Goal: Task Accomplishment & Management: Complete application form

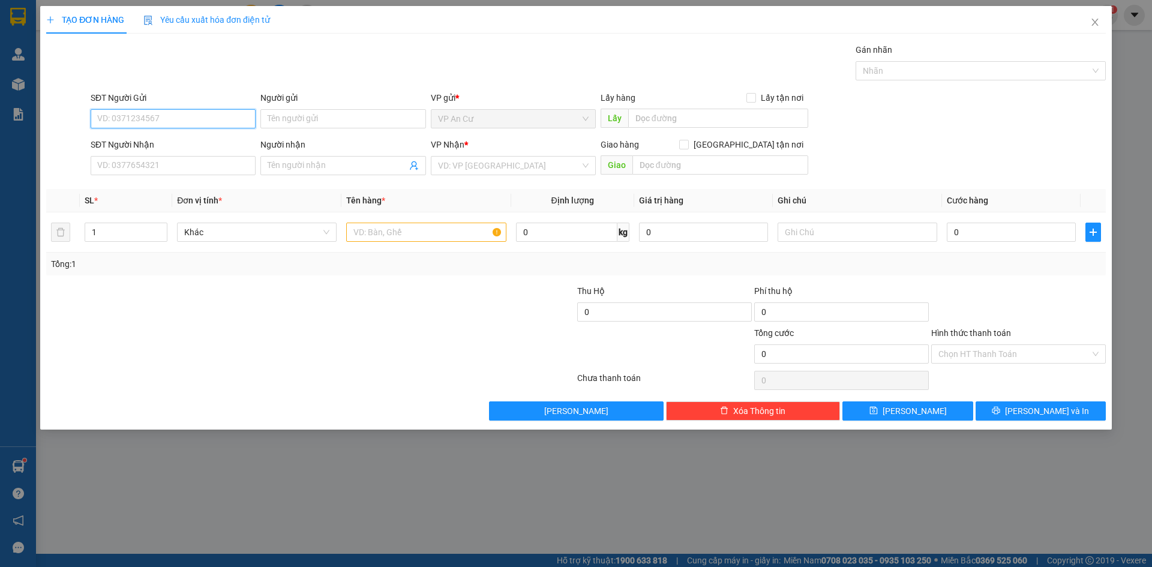
click at [196, 119] on input "SĐT Người Gửi" at bounding box center [173, 118] width 165 height 19
click at [166, 118] on input "SĐT Người Gửi" at bounding box center [173, 118] width 165 height 19
type input "0983391140"
click at [167, 140] on div "0983391140 - HIẾU" at bounding box center [173, 142] width 151 height 13
type input "HIẾU"
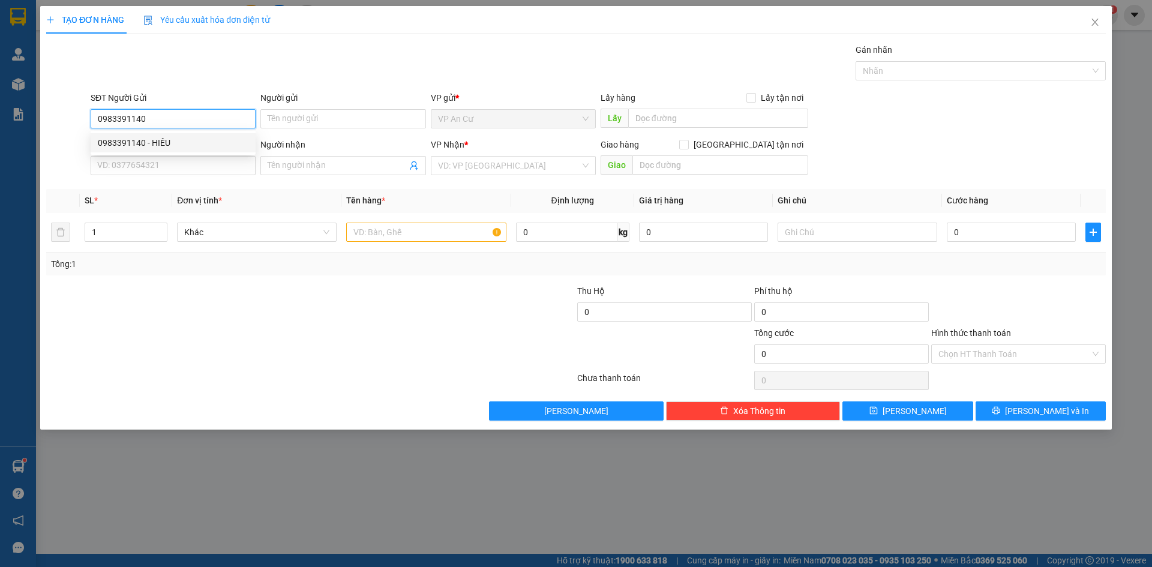
type input "0903963031"
type input "HIẾU"
type input "100.000"
type input "0983391140"
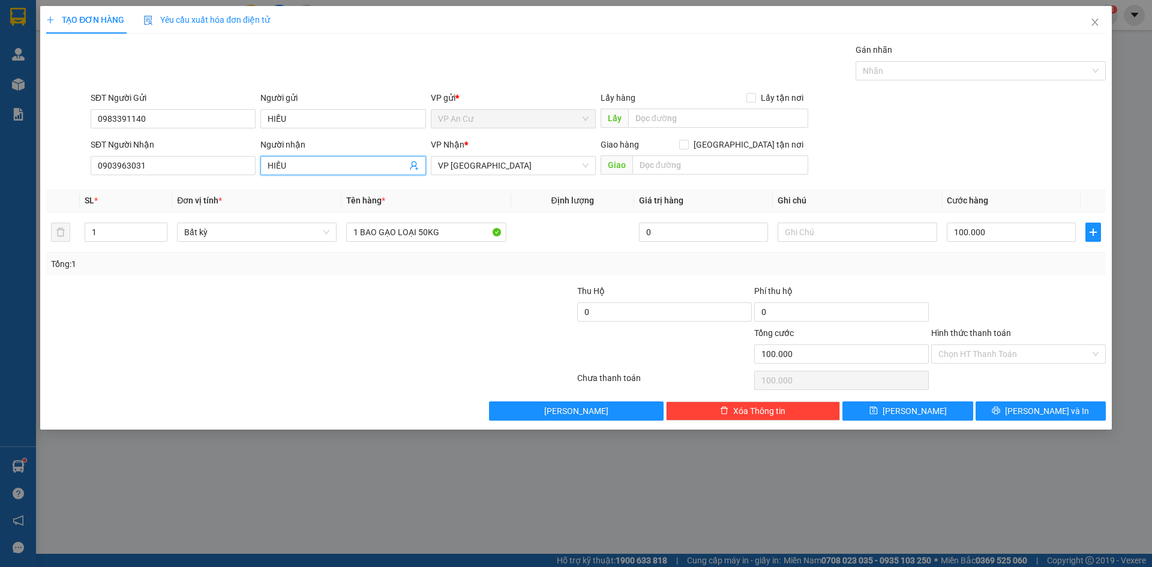
click at [415, 165] on icon "user-add" at bounding box center [414, 165] width 8 height 9
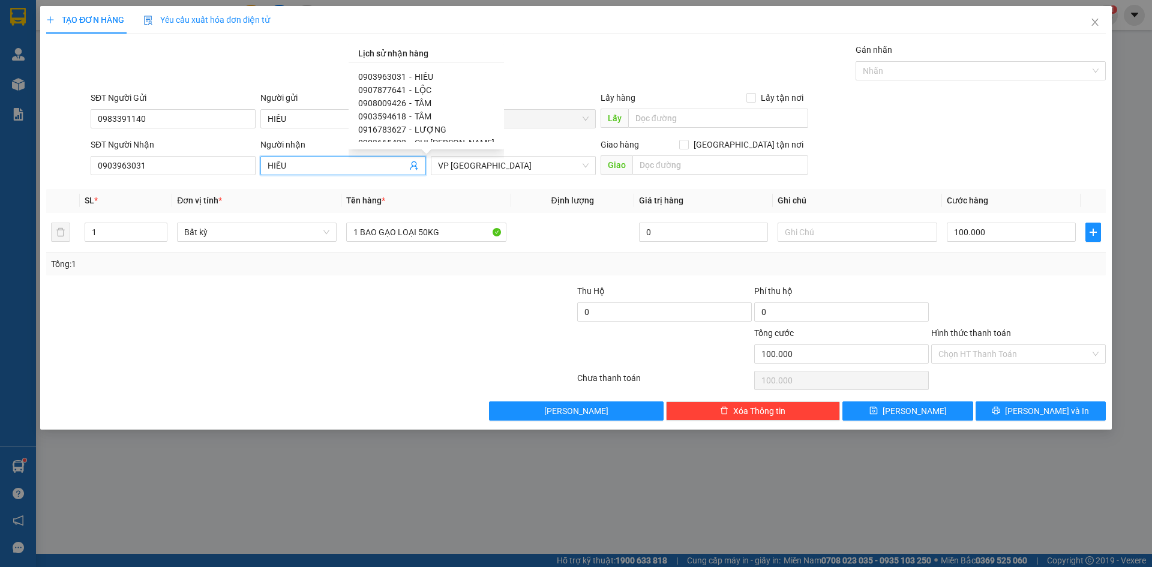
click at [422, 104] on span "TÂM" at bounding box center [423, 103] width 17 height 10
type input "0908009426"
type input "TÂM"
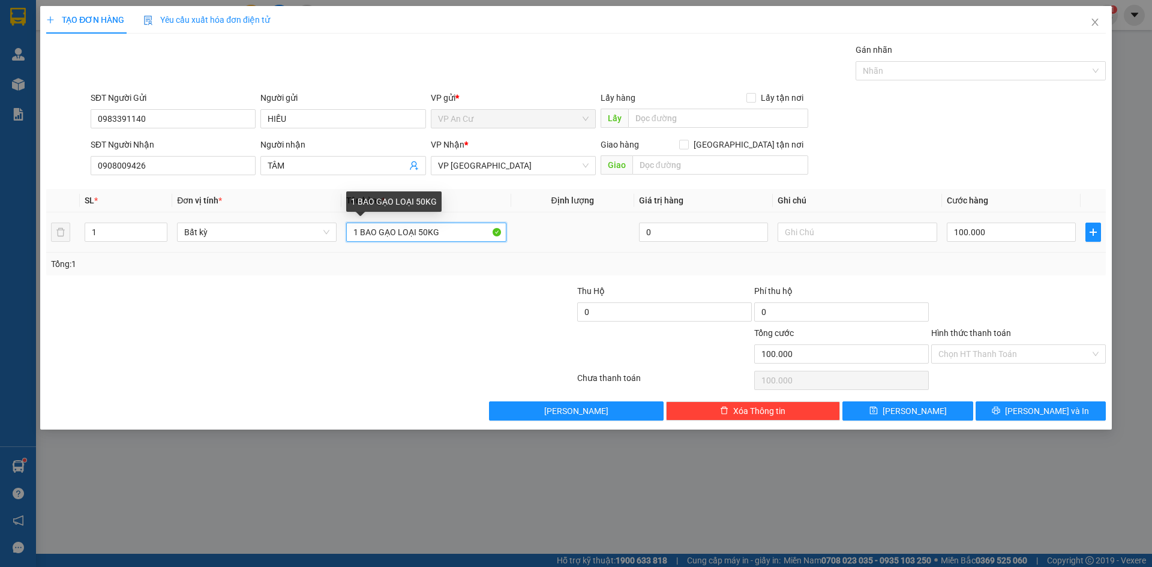
drag, startPoint x: 444, startPoint y: 233, endPoint x: 359, endPoint y: 235, distance: 85.2
click at [359, 235] on input "1 BAO GẠO LOẠI 50KG" at bounding box center [426, 232] width 160 height 19
type input "1 bịch gạo mẫu"
click at [1006, 232] on input "100.000" at bounding box center [1011, 232] width 129 height 19
type input "2"
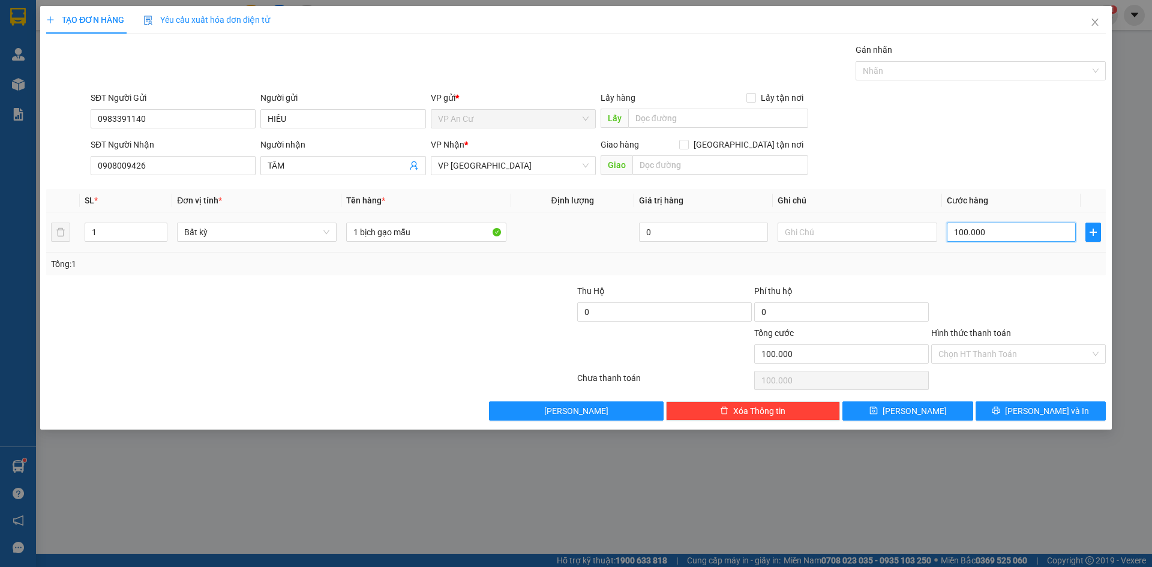
type input "2"
type input "20"
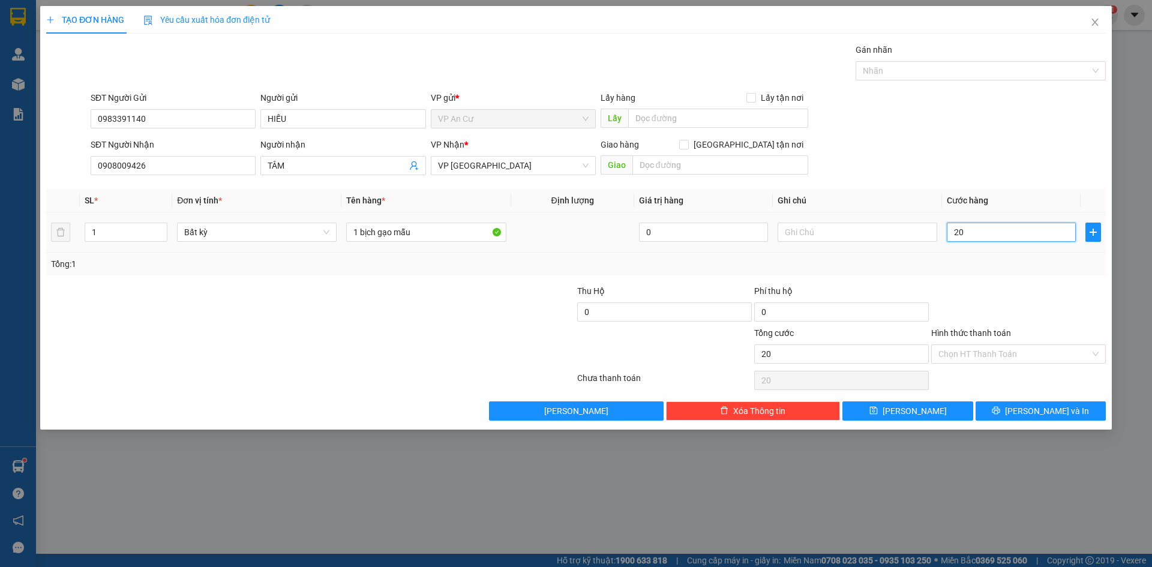
type input "200"
type input "2.000"
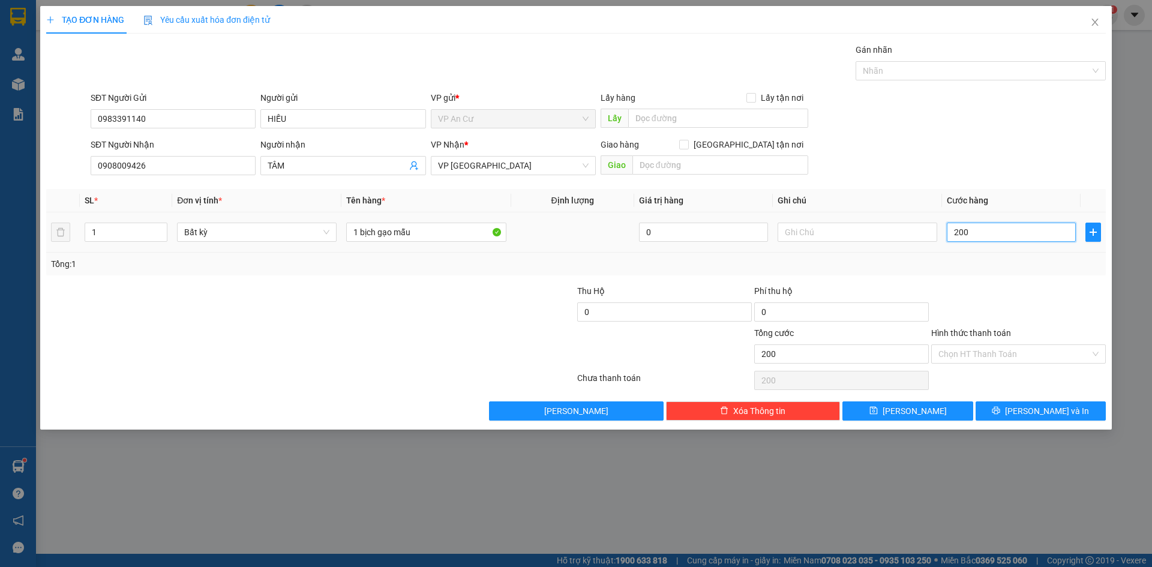
type input "2.000"
type input "20.000"
click at [1027, 355] on input "Hình thức thanh toán" at bounding box center [1014, 354] width 152 height 18
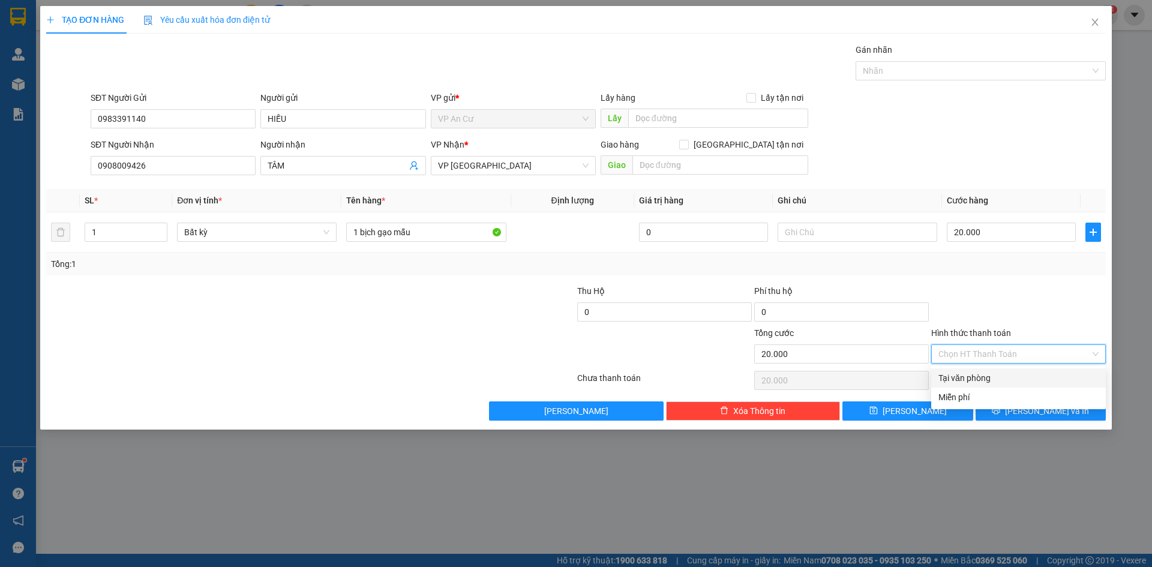
click at [987, 376] on div "Tại văn phòng" at bounding box center [1018, 377] width 160 height 13
type input "0"
click at [1000, 410] on icon "printer" at bounding box center [996, 411] width 8 height 8
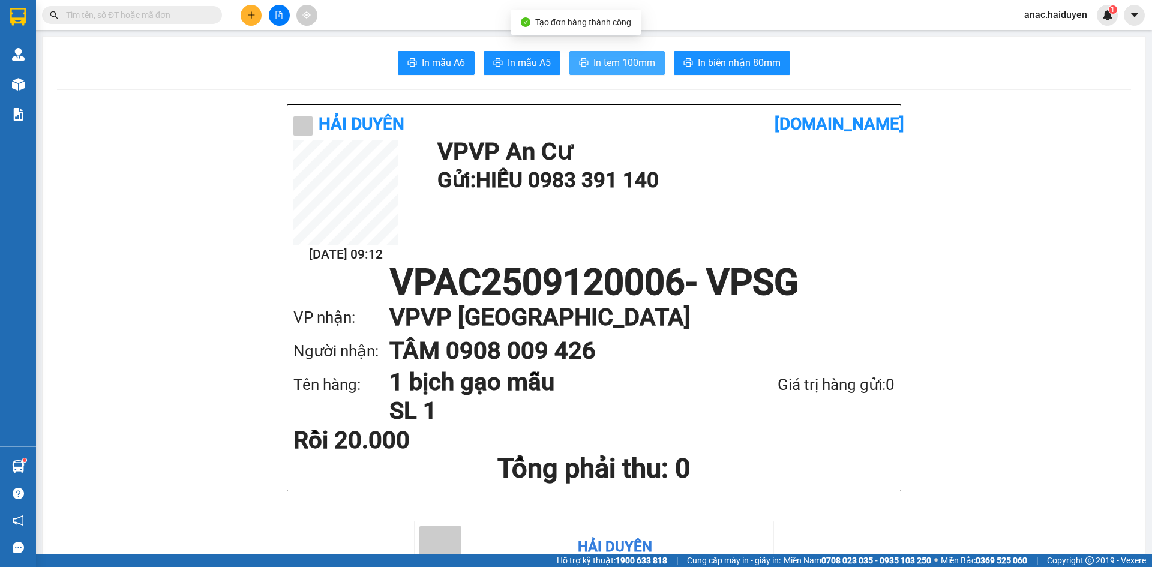
click at [609, 59] on span "In tem 100mm" at bounding box center [624, 62] width 62 height 15
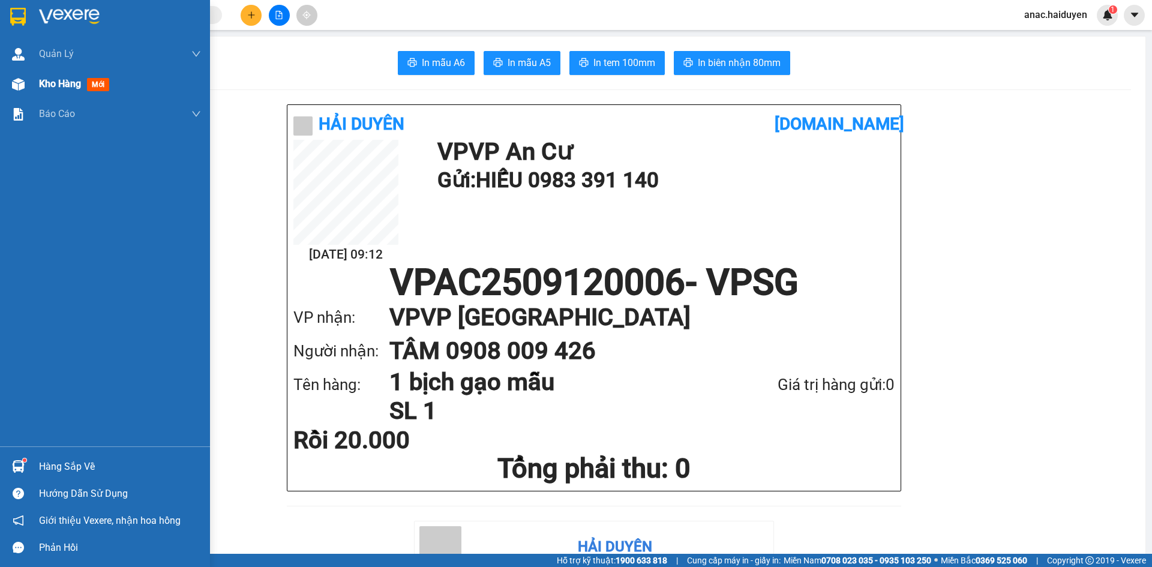
click at [58, 86] on span "Kho hàng" at bounding box center [60, 83] width 42 height 11
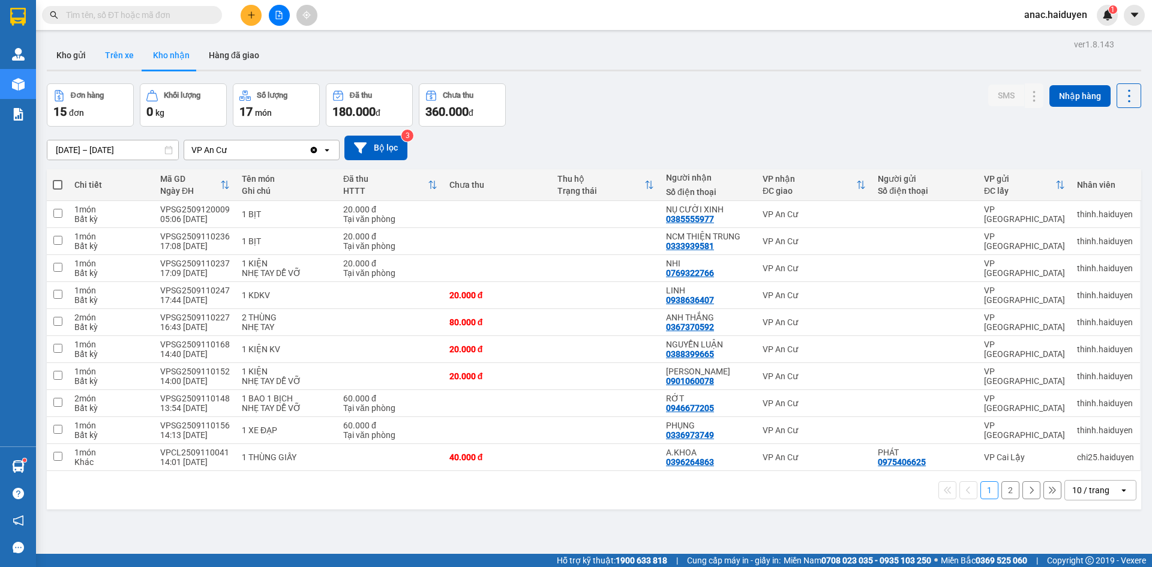
drag, startPoint x: 118, startPoint y: 58, endPoint x: 210, endPoint y: 126, distance: 114.5
click at [121, 64] on button "Trên xe" at bounding box center [119, 55] width 48 height 29
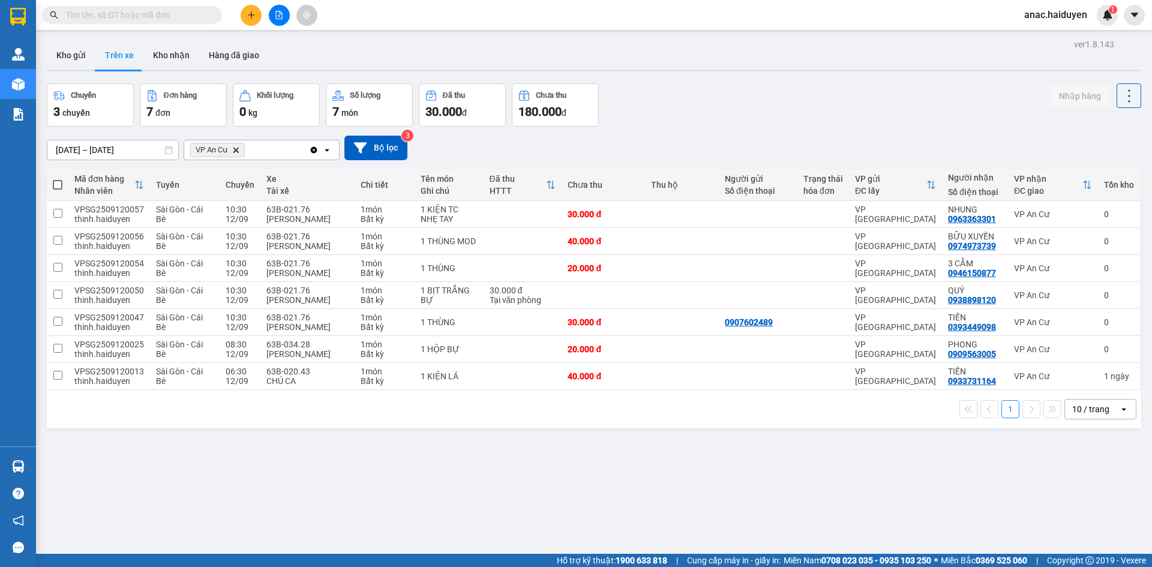
click at [131, 18] on input "text" at bounding box center [137, 14] width 142 height 13
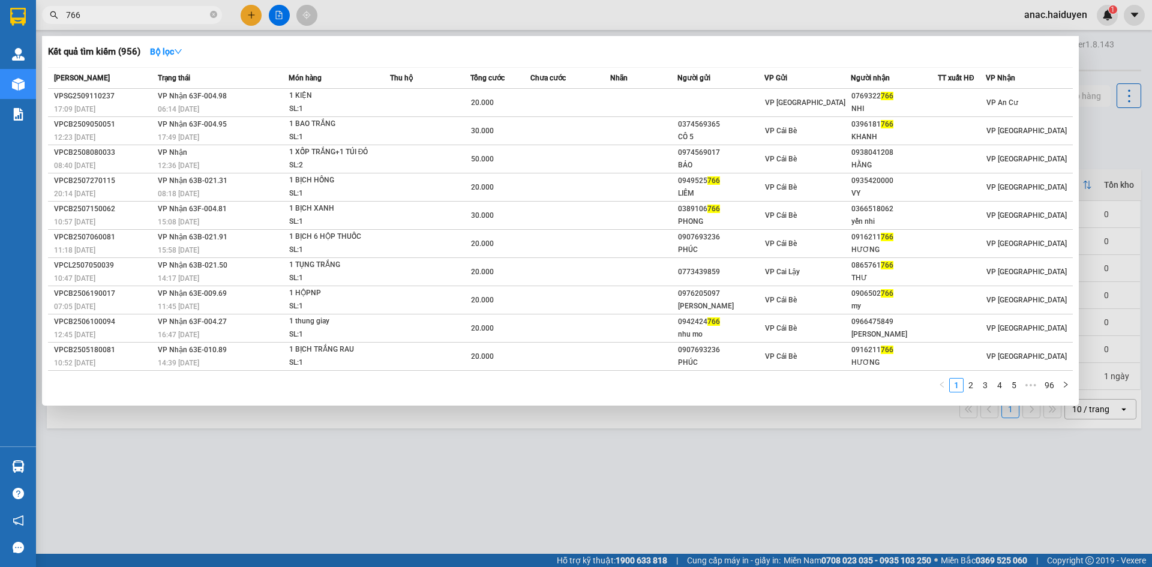
type input "766"
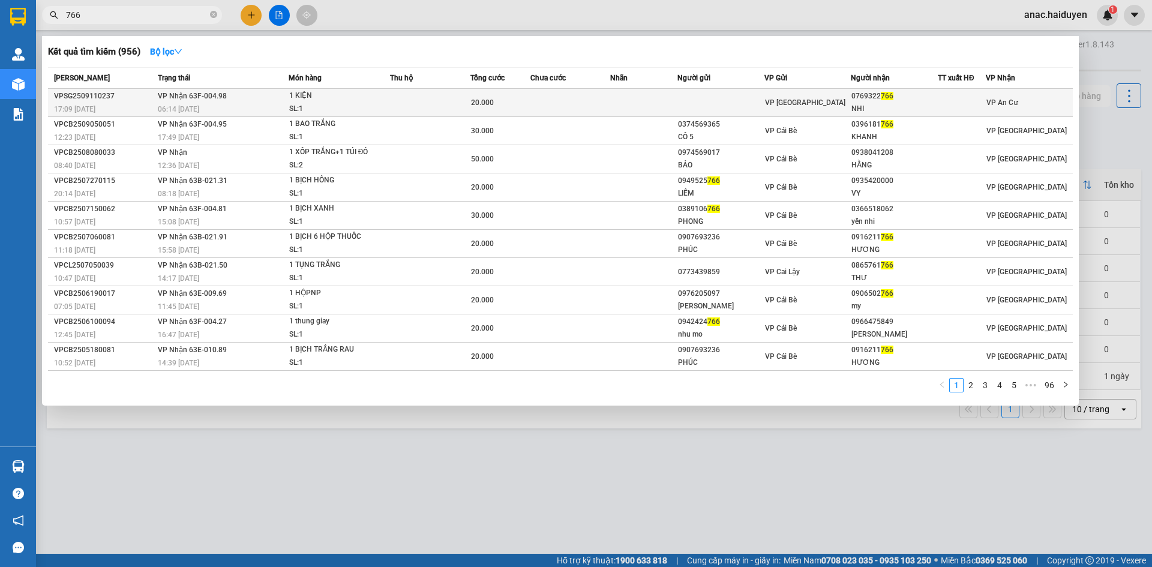
click at [883, 102] on div "0769322 766" at bounding box center [894, 96] width 86 height 13
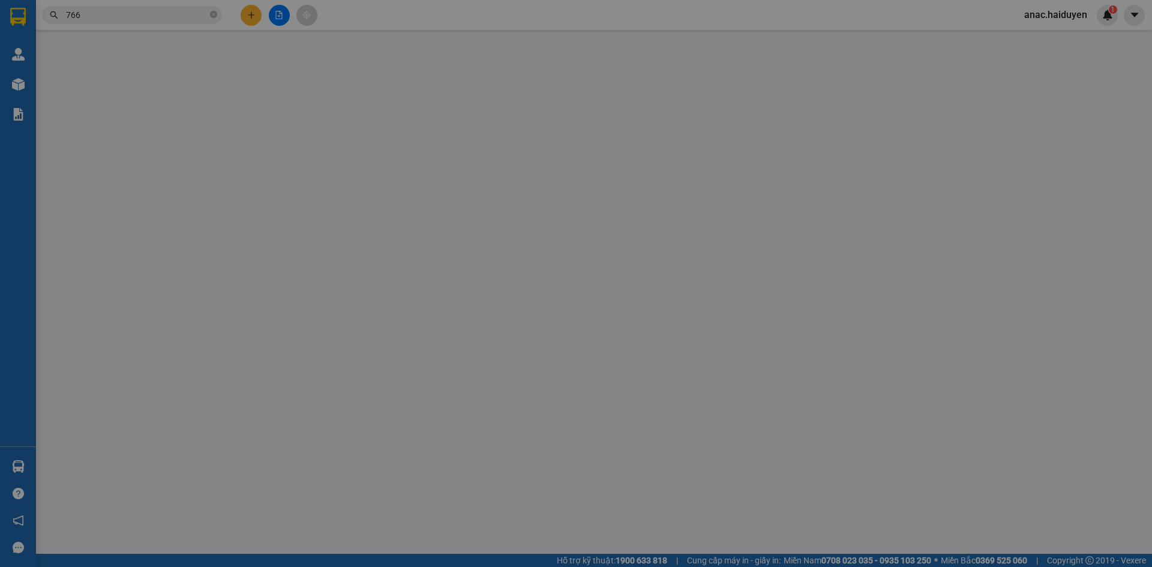
type input "0769322766"
type input "NHI"
type input "20.000"
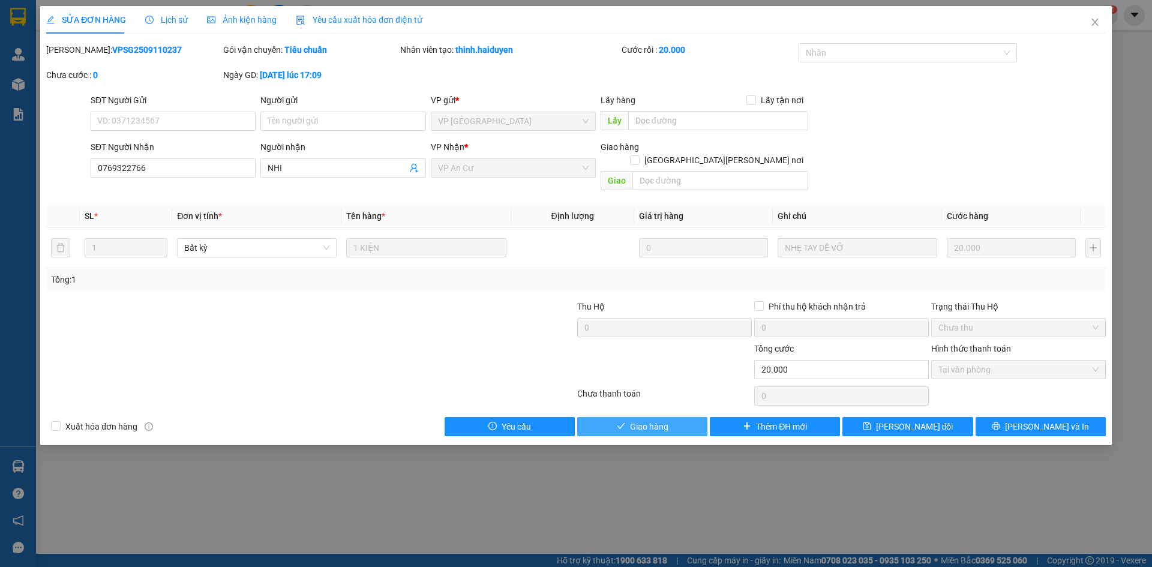
click at [655, 420] on span "Giao hàng" at bounding box center [649, 426] width 38 height 13
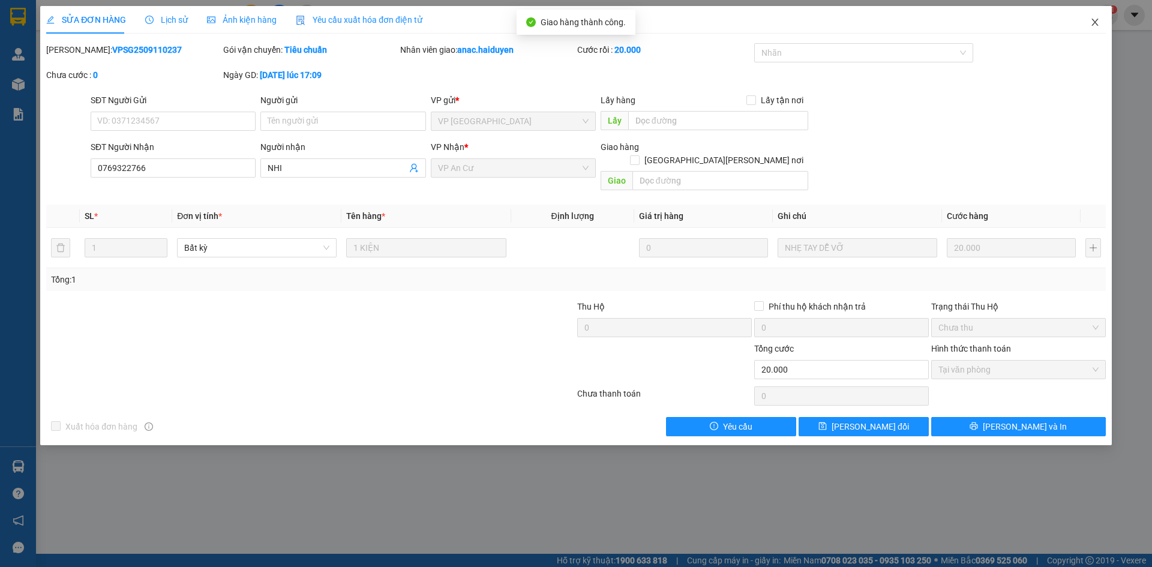
click at [1096, 23] on icon "close" at bounding box center [1095, 22] width 10 height 10
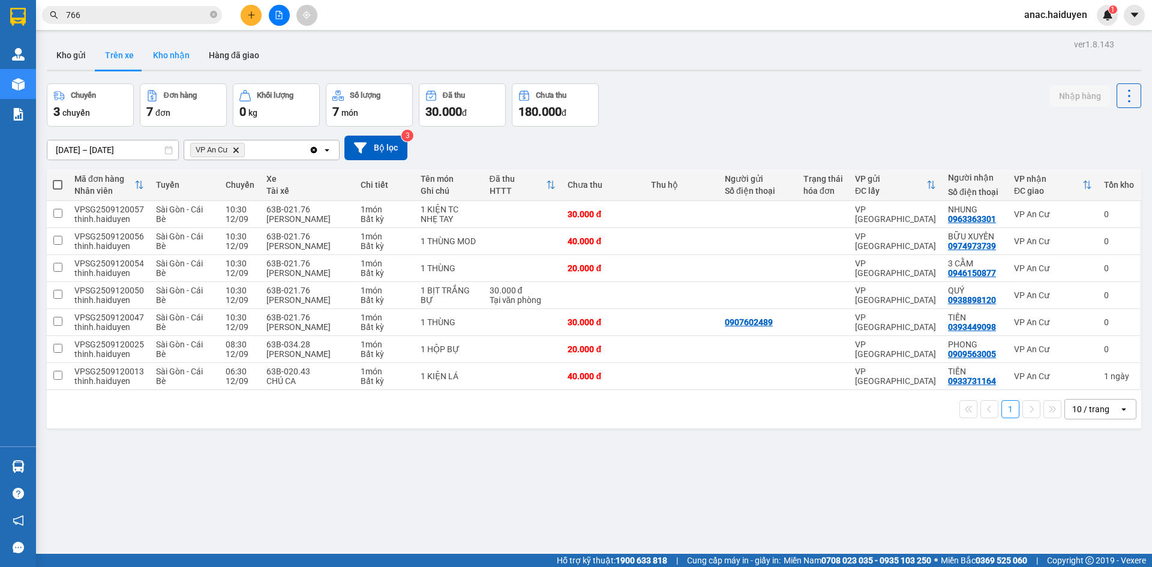
click at [175, 58] on button "Kho nhận" at bounding box center [171, 55] width 56 height 29
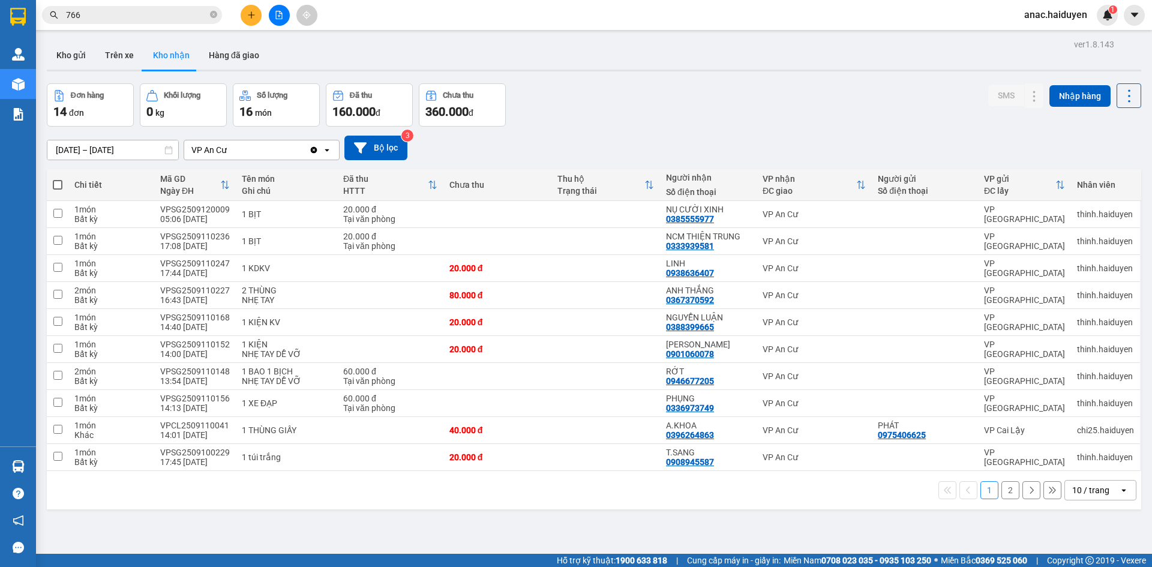
click at [1001, 492] on button "2" at bounding box center [1010, 490] width 18 height 18
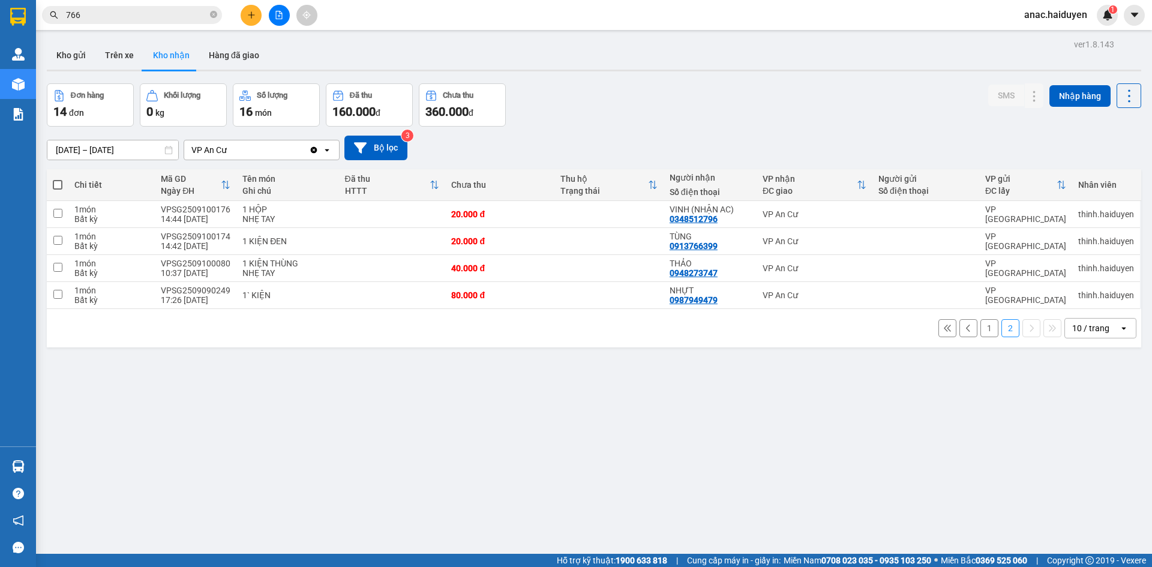
click at [245, 14] on button at bounding box center [251, 15] width 21 height 21
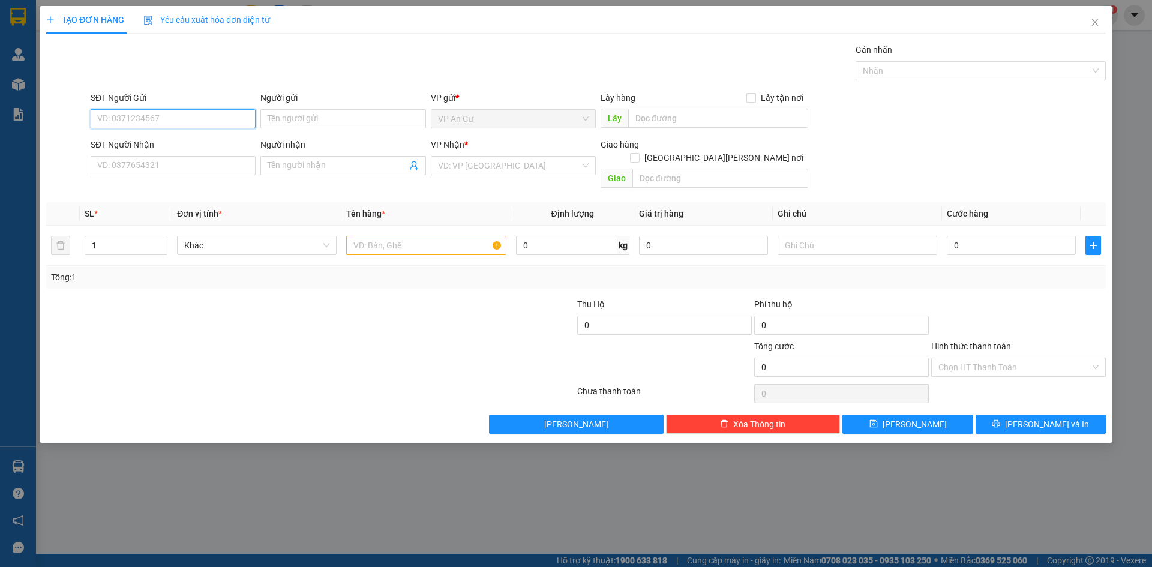
click at [163, 116] on input "SĐT Người Gửi" at bounding box center [173, 118] width 165 height 19
drag, startPoint x: 105, startPoint y: 121, endPoint x: 50, endPoint y: 112, distance: 55.8
click at [54, 118] on div "SĐT Người Gửi 078 Người gửi Tên người gửi VP gửi * VP An Cư Lấy hàng Lấy tận nơ…" at bounding box center [576, 112] width 1062 height 42
type input "8"
click at [166, 163] on div "0988717178 - LÀNH" at bounding box center [173, 161] width 151 height 13
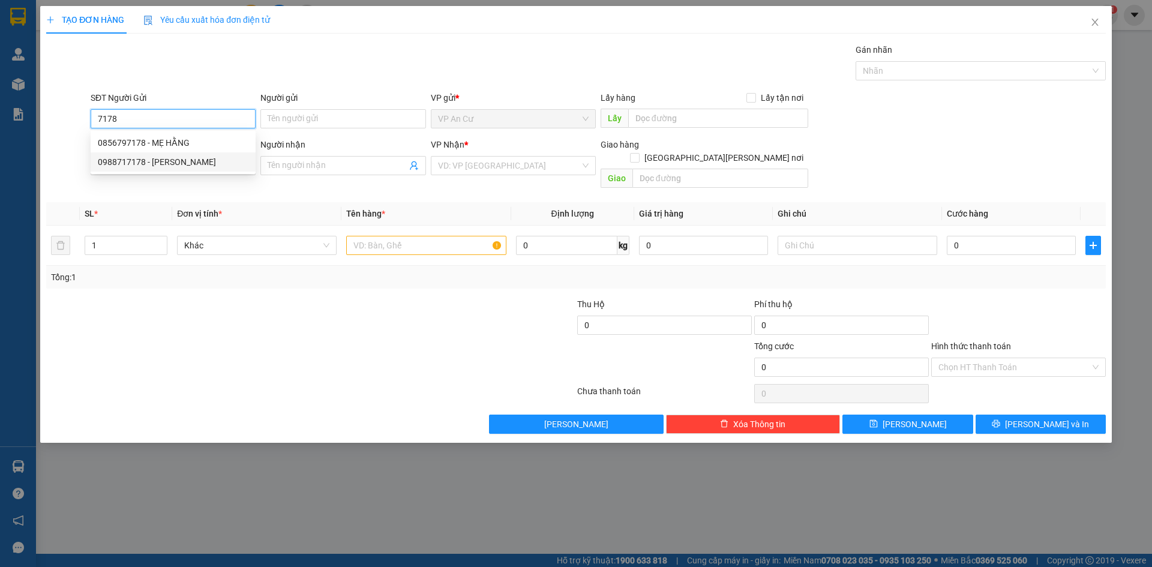
type input "0988717178"
type input "LÀNH"
type input "0906880004"
type input "ĐẠT"
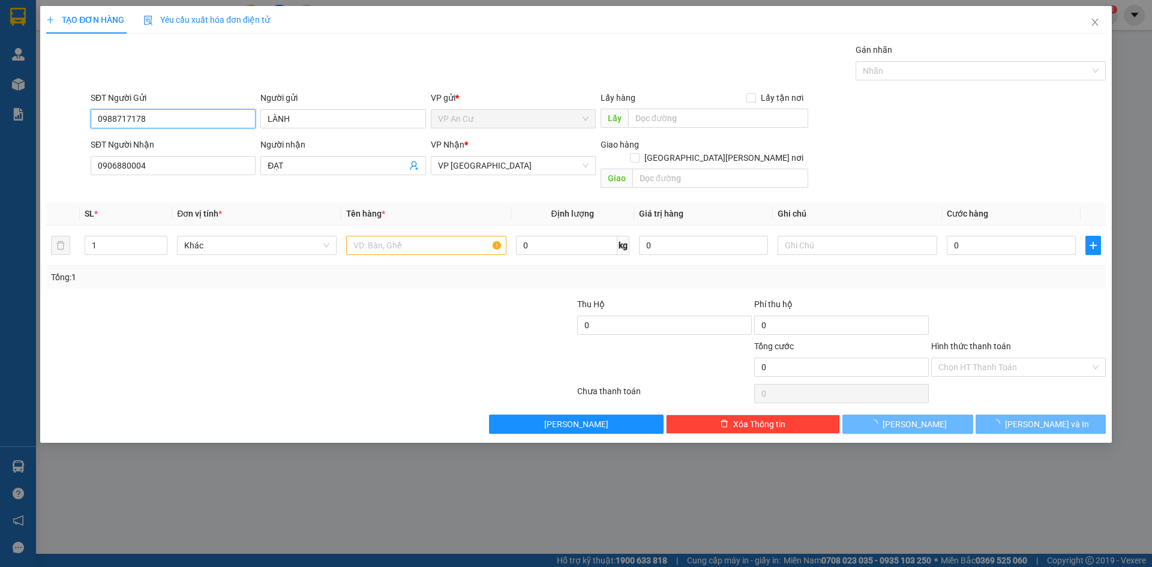
type input "20.000"
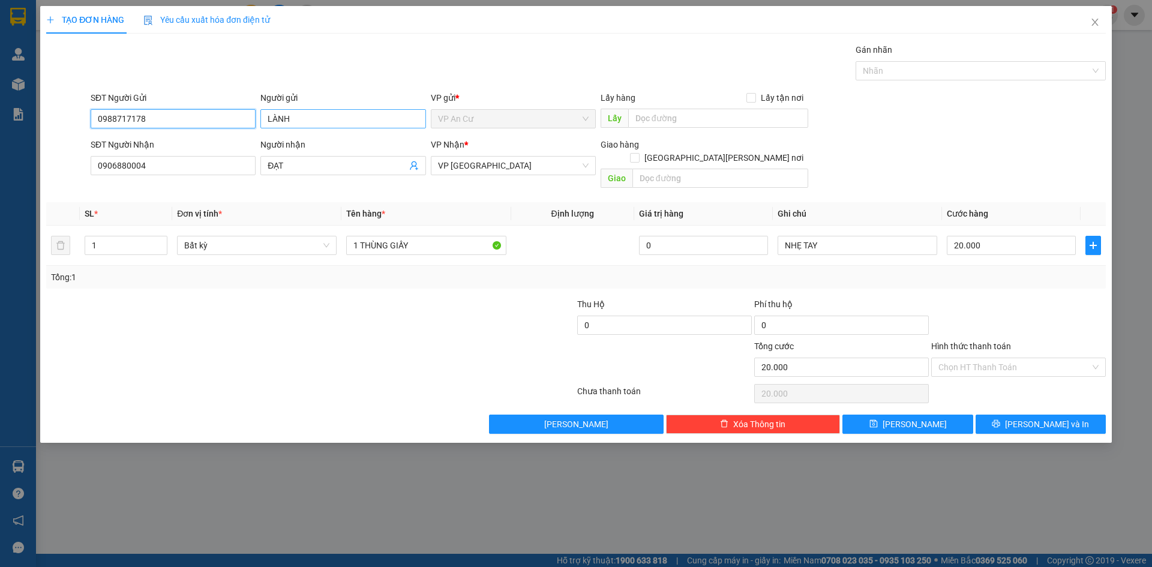
type input "0988717178"
click at [293, 119] on input "LÀNH" at bounding box center [342, 118] width 165 height 19
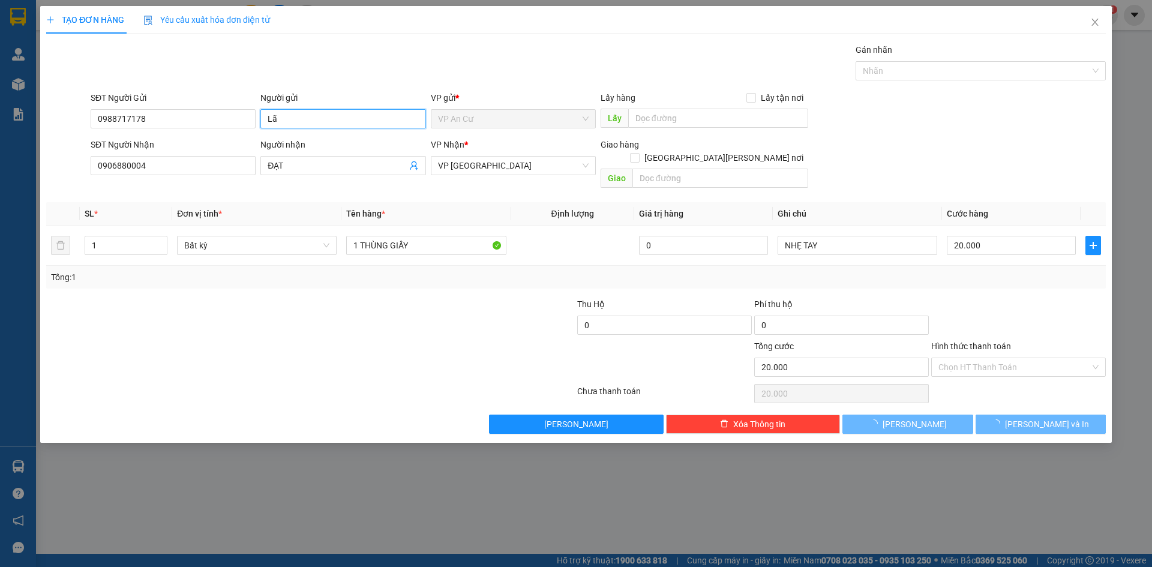
type input "L"
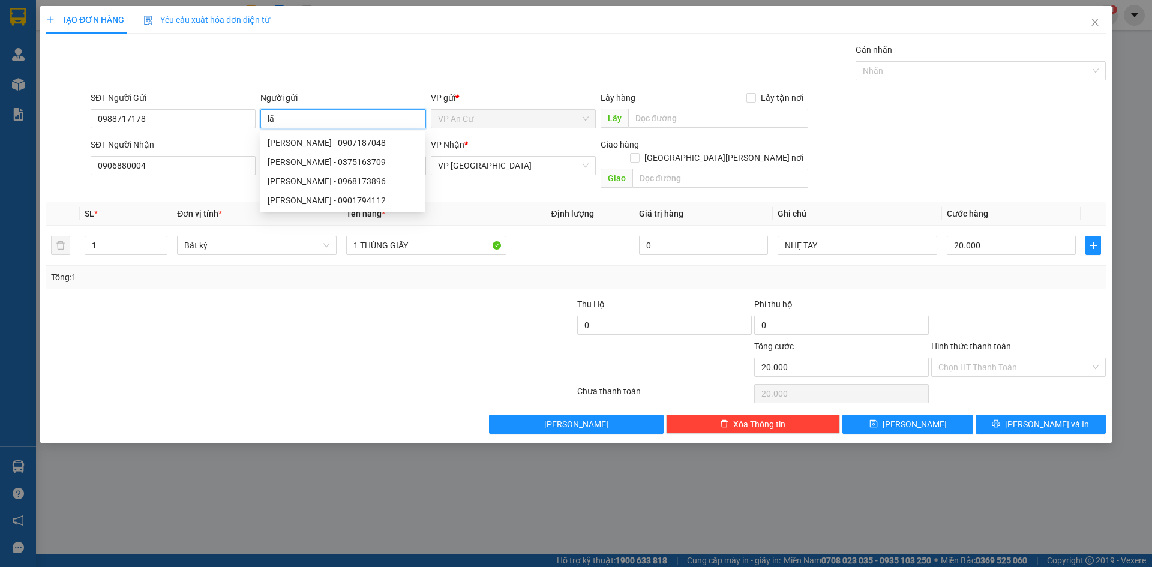
type input "l"
type input "LÃNH"
click at [149, 170] on input "0906880004" at bounding box center [173, 165] width 165 height 19
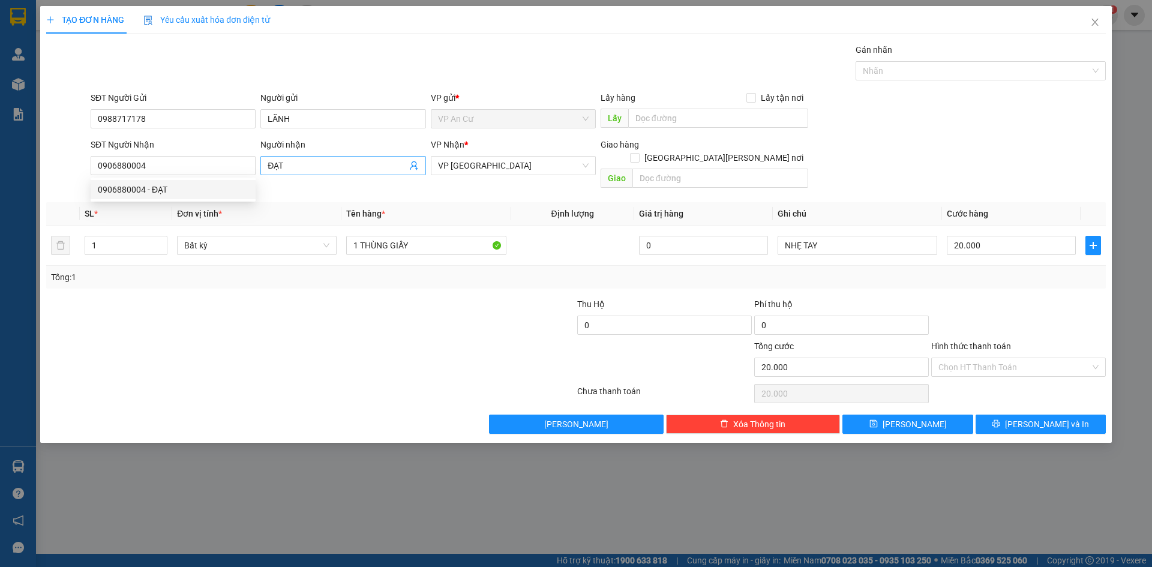
click at [415, 166] on icon "user-add" at bounding box center [414, 165] width 8 height 9
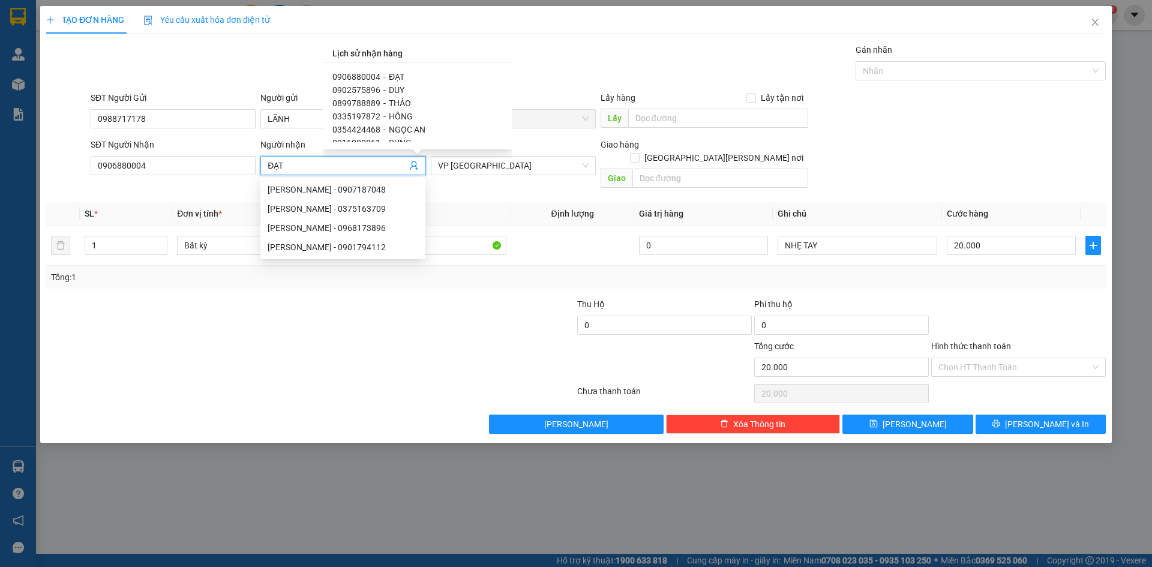
click at [397, 116] on span "HỒNG" at bounding box center [401, 117] width 24 height 10
type input "0335197872"
type input "HỒNG"
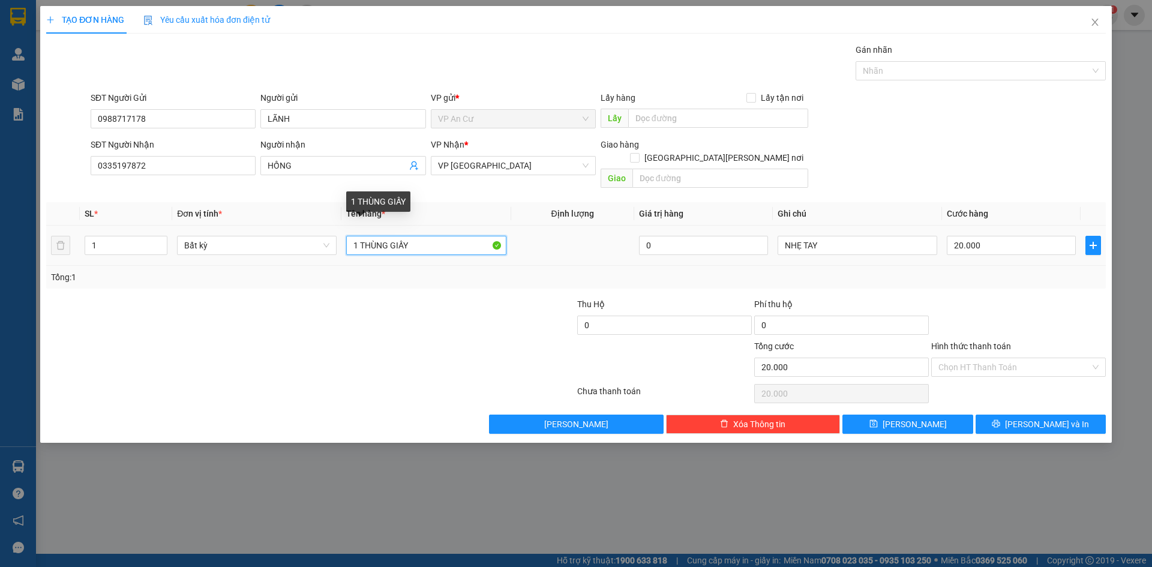
drag, startPoint x: 388, startPoint y: 235, endPoint x: 362, endPoint y: 233, distance: 25.3
click at [362, 236] on input "1 THÙNG GIẤY" at bounding box center [426, 245] width 160 height 19
type input "1 KIỆN GIẤY"
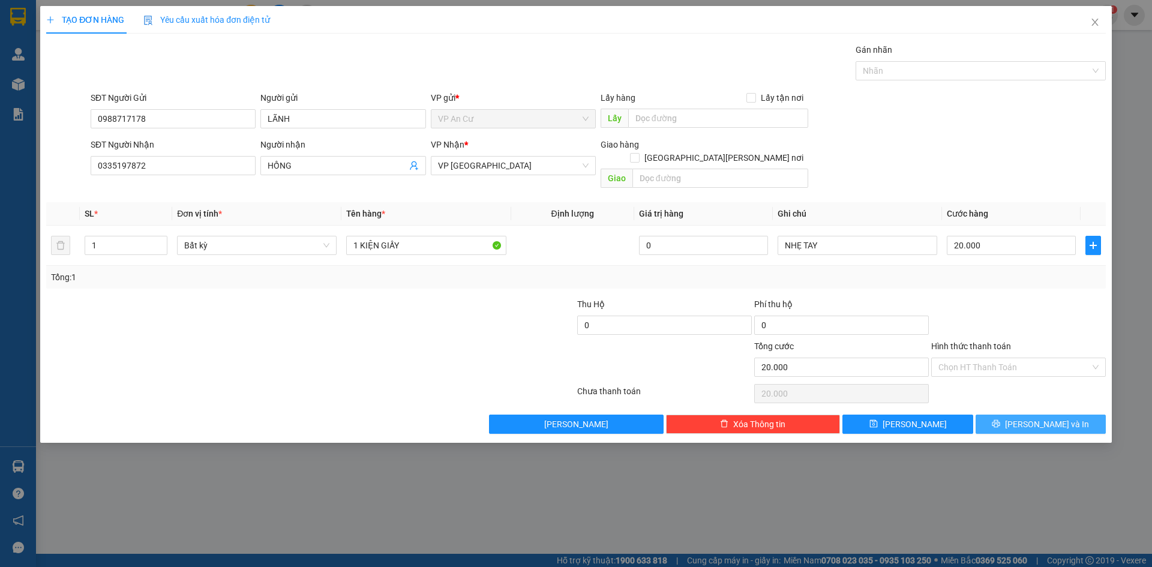
click at [1031, 418] on span "[PERSON_NAME] và In" at bounding box center [1047, 424] width 84 height 13
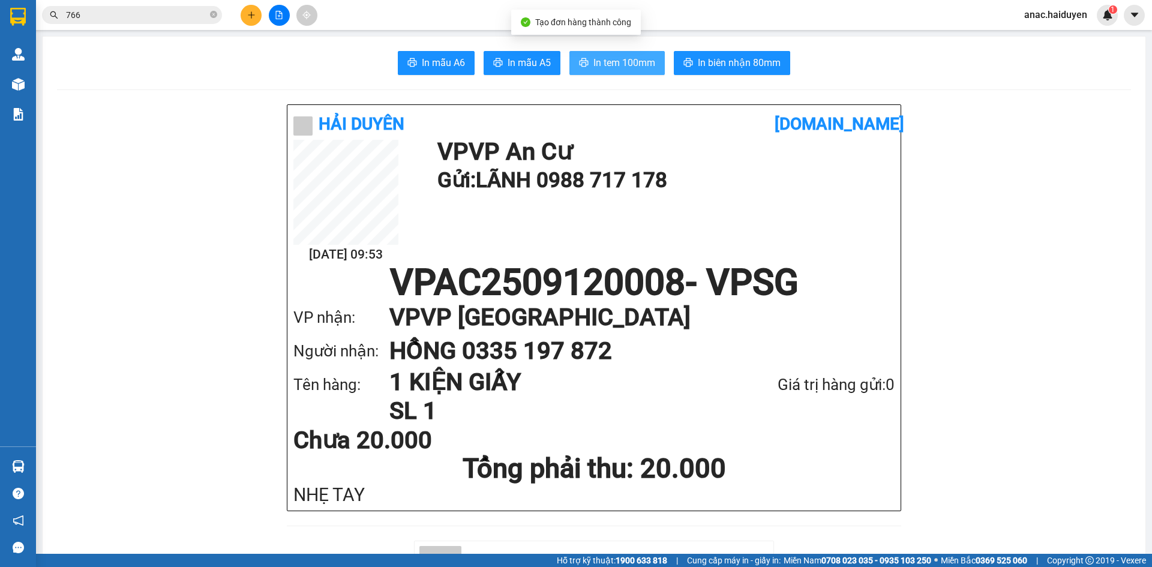
click at [617, 62] on span "In tem 100mm" at bounding box center [624, 62] width 62 height 15
click at [212, 16] on icon "close-circle" at bounding box center [213, 14] width 7 height 7
click at [187, 19] on input "text" at bounding box center [137, 14] width 142 height 13
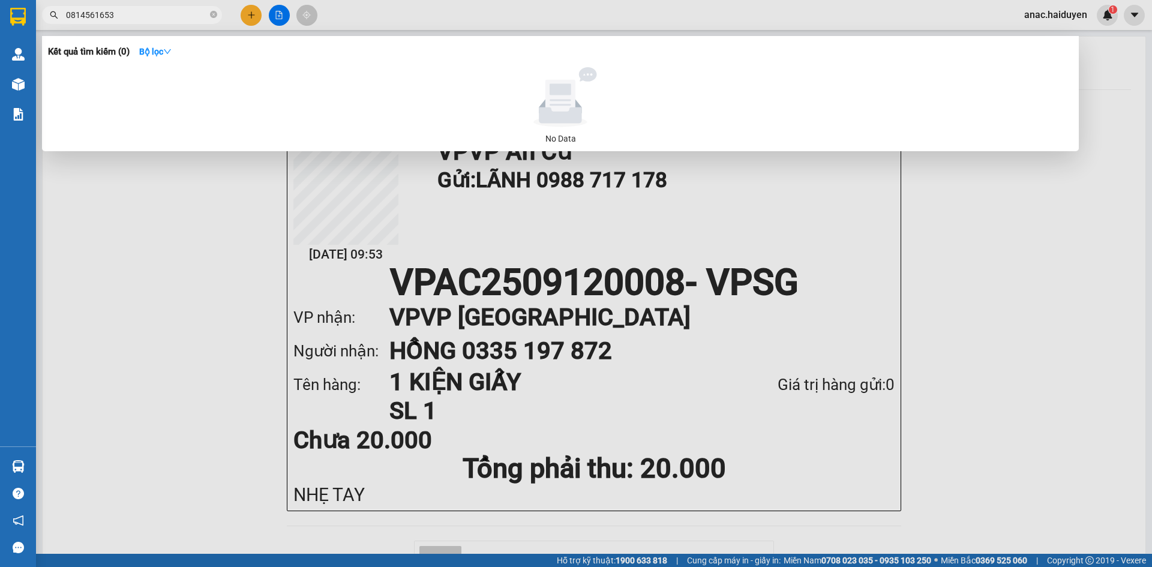
click at [97, 12] on input "0814561653" at bounding box center [137, 14] width 142 height 13
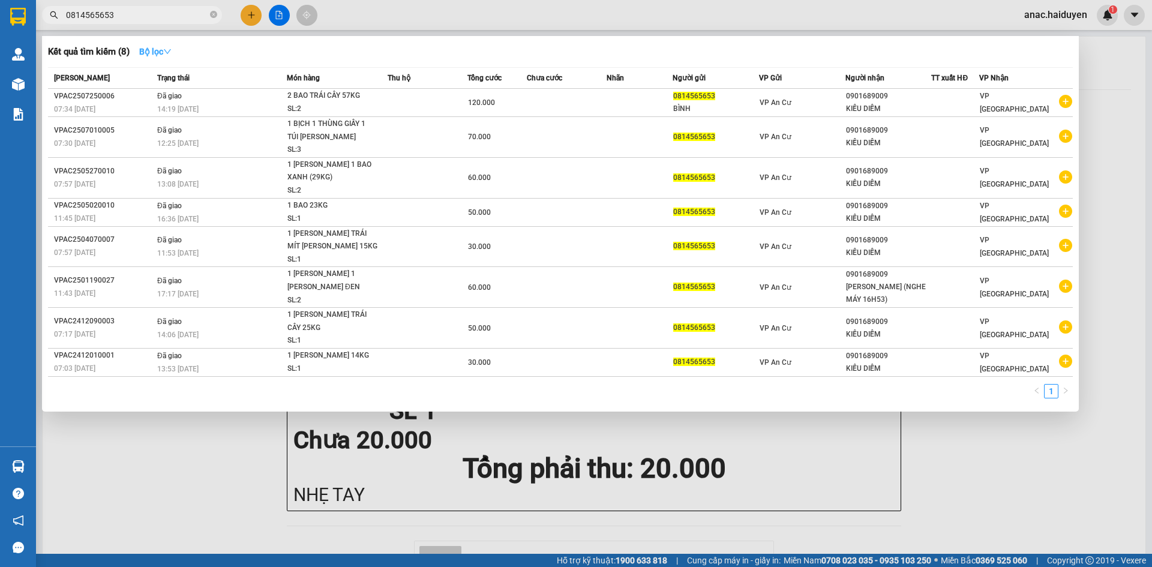
type input "0814565653"
click at [152, 47] on strong "Bộ lọc" at bounding box center [155, 52] width 32 height 10
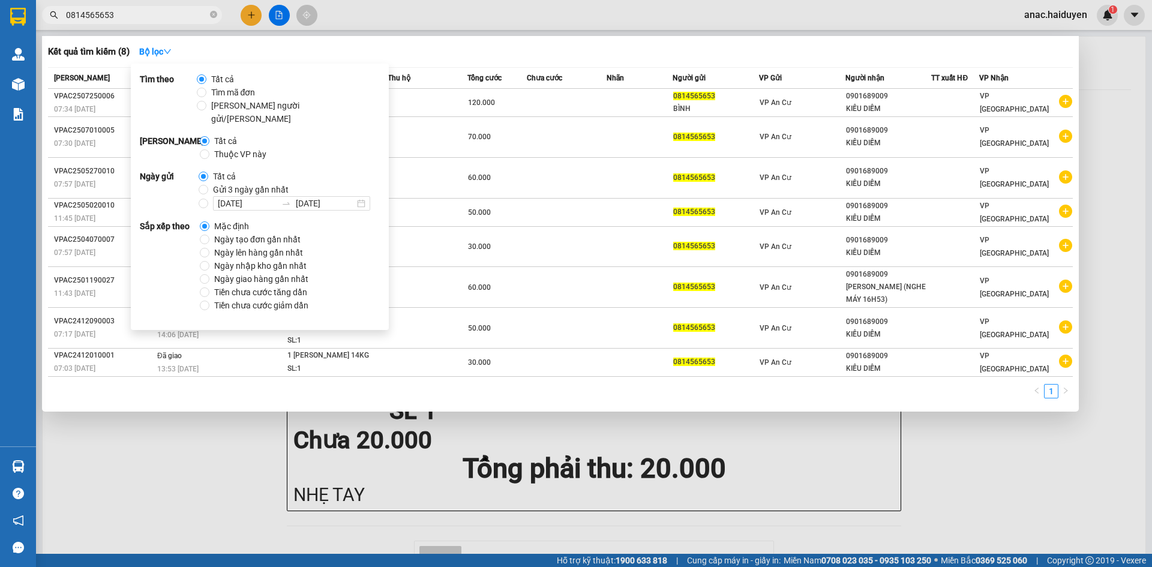
click at [238, 183] on span "Gửi 3 ngày gần nhất" at bounding box center [250, 189] width 85 height 13
click at [208, 185] on input "Gửi 3 ngày gần nhất" at bounding box center [204, 190] width 10 height 10
radio input "true"
radio input "false"
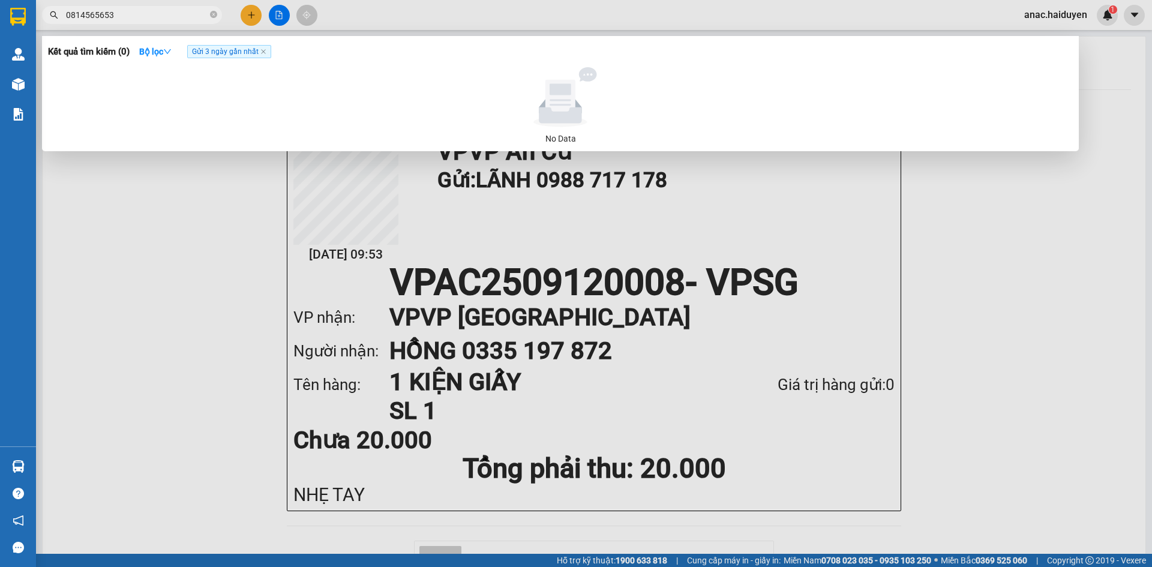
click at [526, 223] on div at bounding box center [576, 283] width 1152 height 567
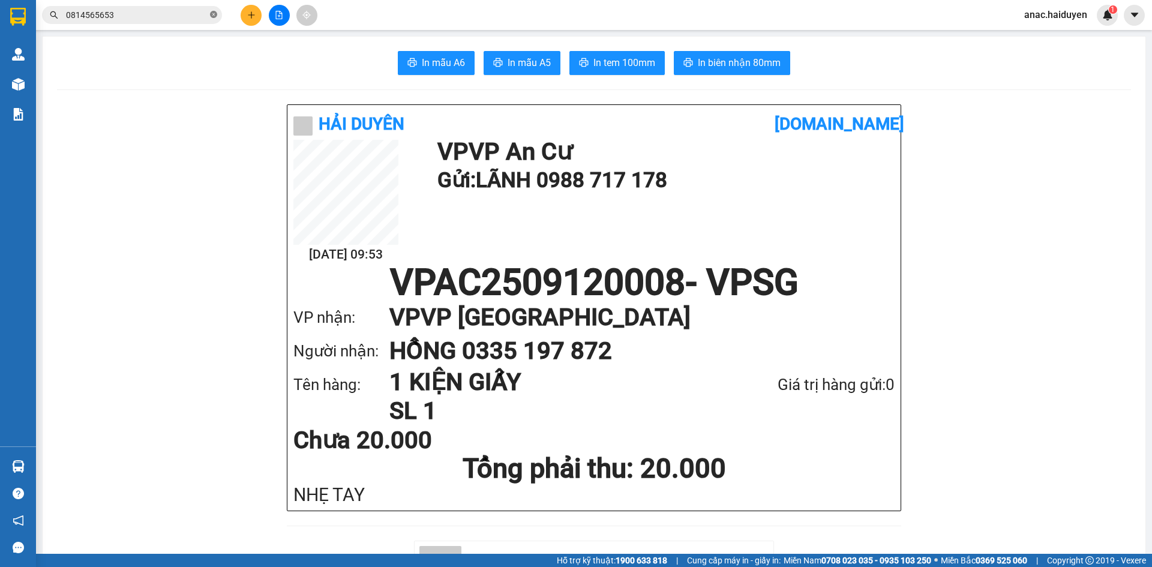
click at [212, 13] on icon "close-circle" at bounding box center [213, 14] width 7 height 7
click at [158, 17] on input "text" at bounding box center [137, 14] width 142 height 13
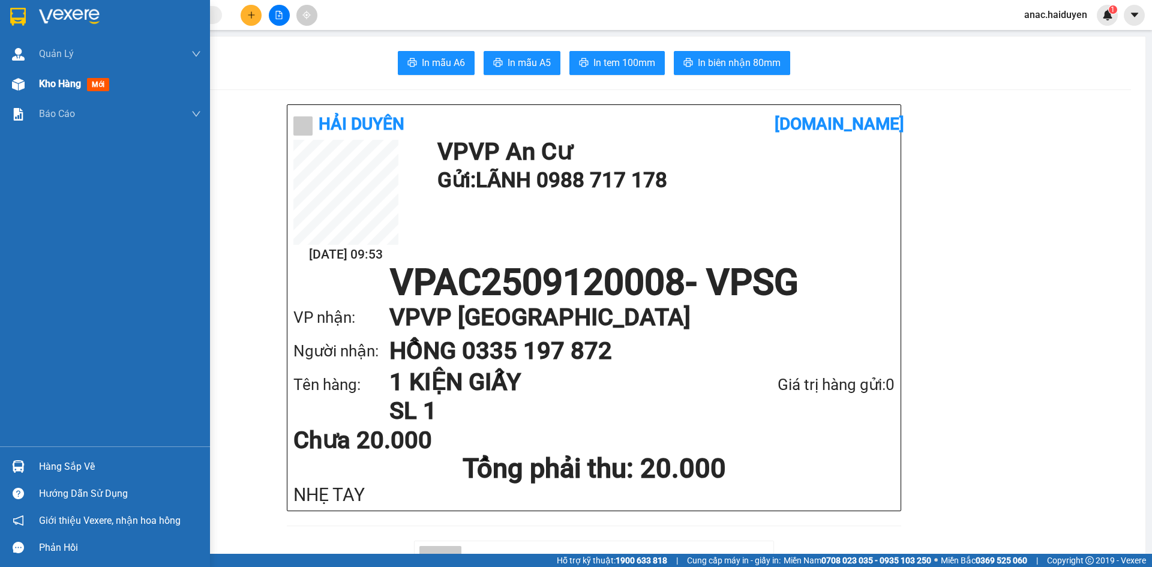
click at [47, 86] on span "Kho hàng" at bounding box center [60, 83] width 42 height 11
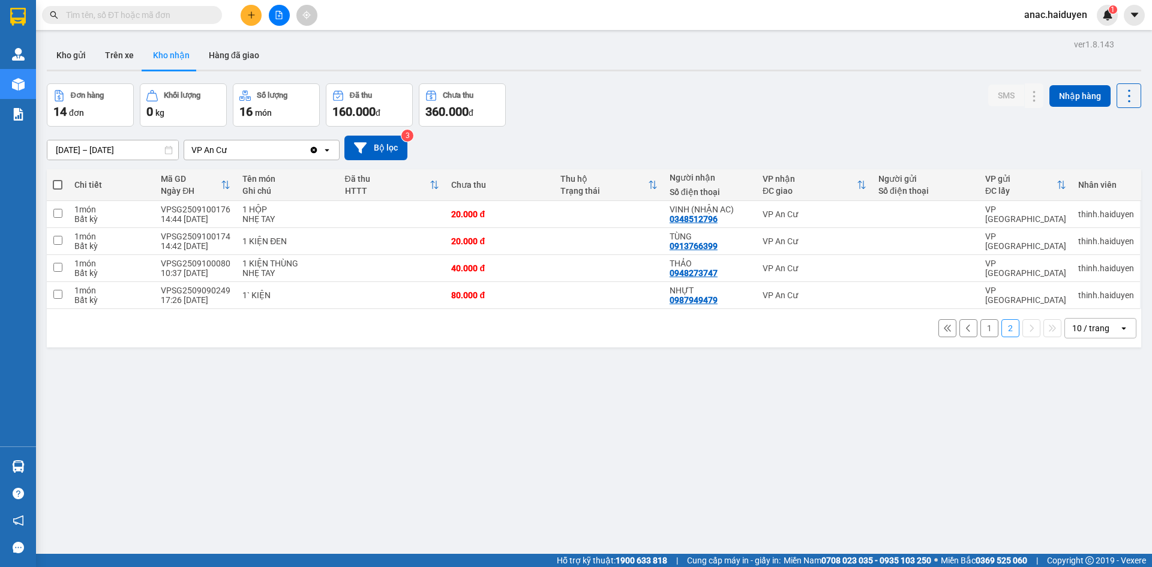
click at [980, 322] on button "1" at bounding box center [989, 328] width 18 height 18
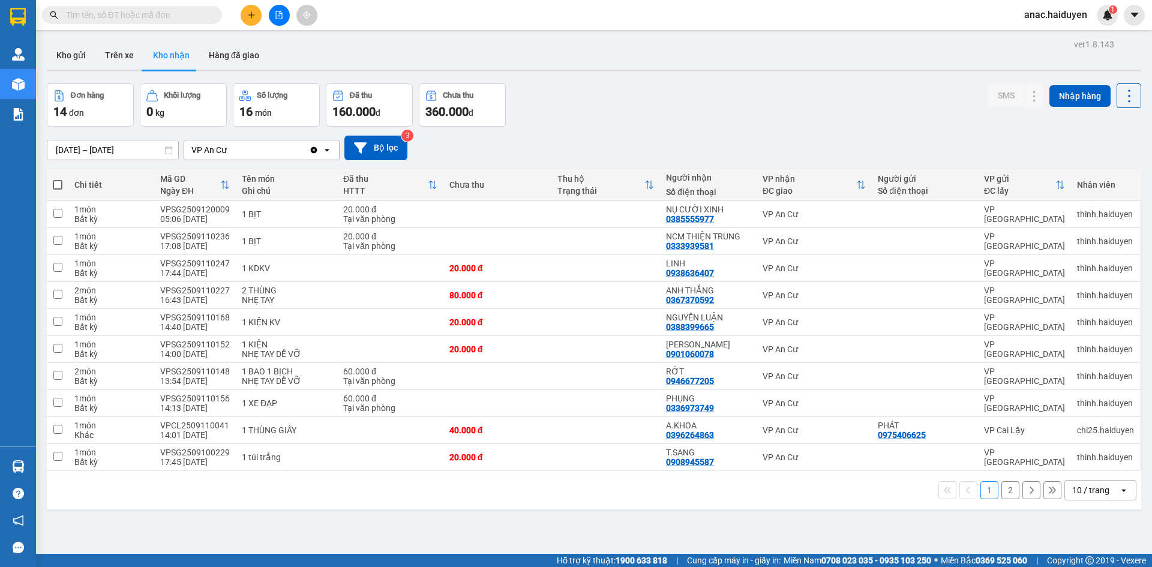
click at [1001, 486] on button "2" at bounding box center [1010, 490] width 18 height 18
